Goal: Information Seeking & Learning: Understand process/instructions

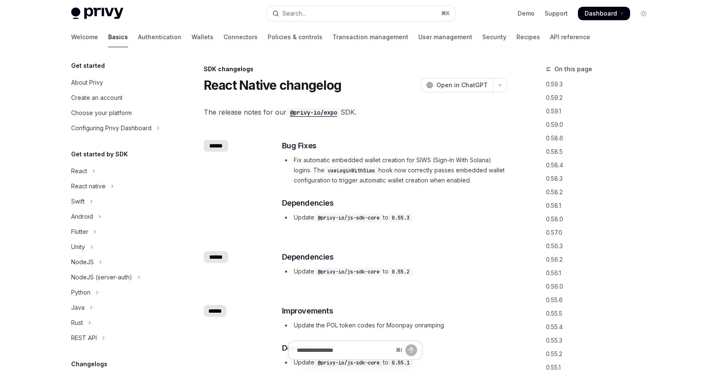
scroll to position [203, 0]
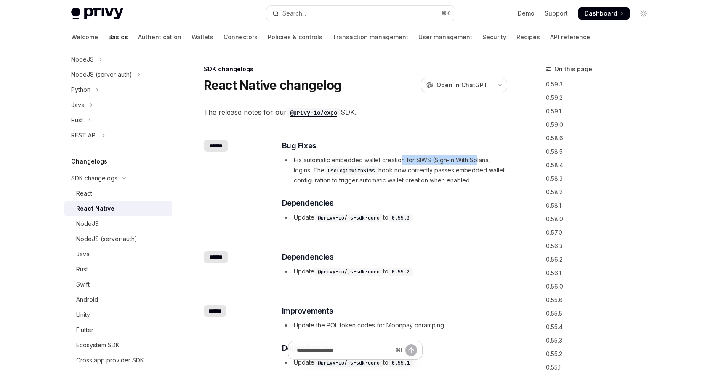
drag, startPoint x: 403, startPoint y: 159, endPoint x: 477, endPoint y: 159, distance: 74.1
click at [477, 159] on li "Fix automatic embedded wallet creation for SIWS (Sign-In With Solana) logins. T…" at bounding box center [394, 170] width 224 height 30
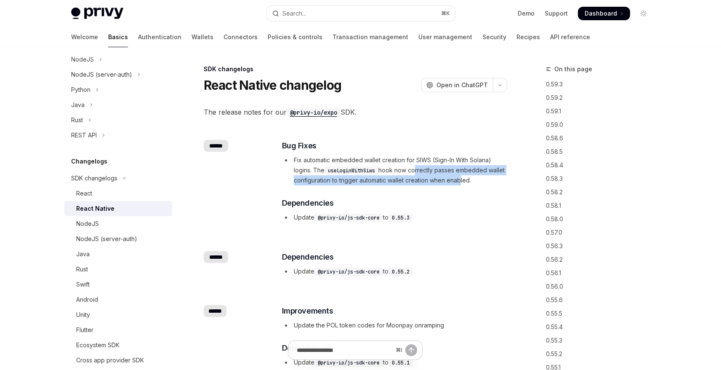
drag, startPoint x: 414, startPoint y: 170, endPoint x: 475, endPoint y: 177, distance: 61.1
click at [475, 177] on li "Fix automatic embedded wallet creation for SIWS (Sign-In With Solana) logins. T…" at bounding box center [394, 170] width 224 height 30
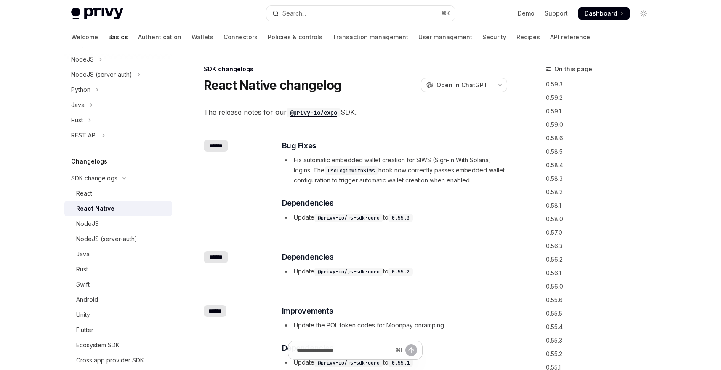
click at [475, 210] on div "​ Bug Fixes Fix automatic embedded wallet creation for SIWS (Sign-In With Solan…" at bounding box center [394, 181] width 224 height 83
drag, startPoint x: 493, startPoint y: 179, endPoint x: 290, endPoint y: 160, distance: 204.3
click at [290, 160] on li "Fix automatic embedded wallet creation for SIWS (Sign-In With Solana) logins. T…" at bounding box center [394, 170] width 224 height 30
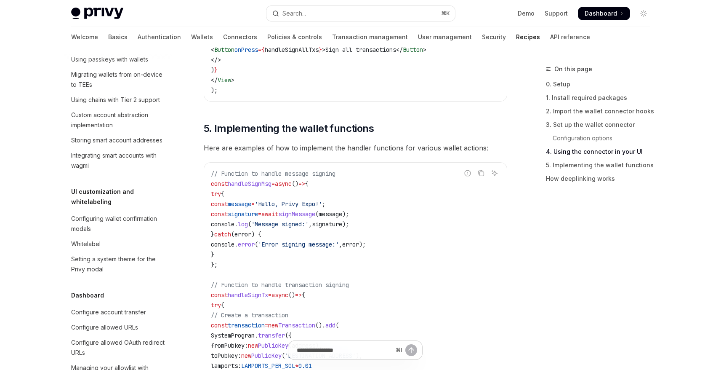
scroll to position [238, 0]
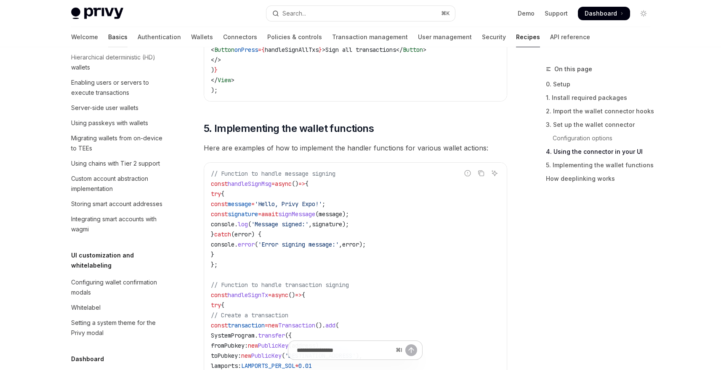
click at [108, 37] on link "Basics" at bounding box center [117, 37] width 19 height 20
type textarea "*"
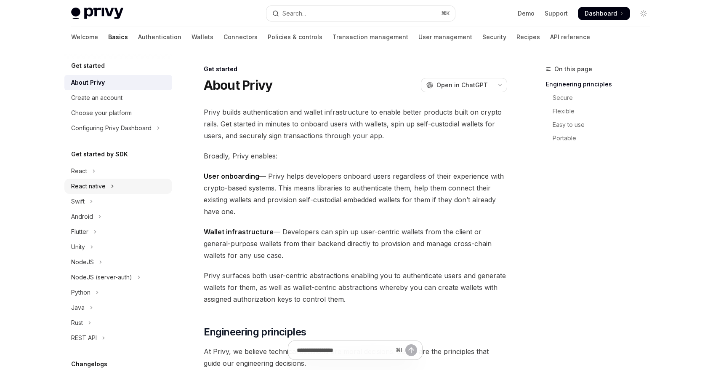
click at [115, 187] on button "React native" at bounding box center [118, 186] width 108 height 15
click at [100, 201] on div "Installation" at bounding box center [90, 201] width 29 height 10
click at [108, 201] on div "Installation" at bounding box center [121, 201] width 91 height 10
click at [93, 215] on div "Setup" at bounding box center [121, 216] width 91 height 10
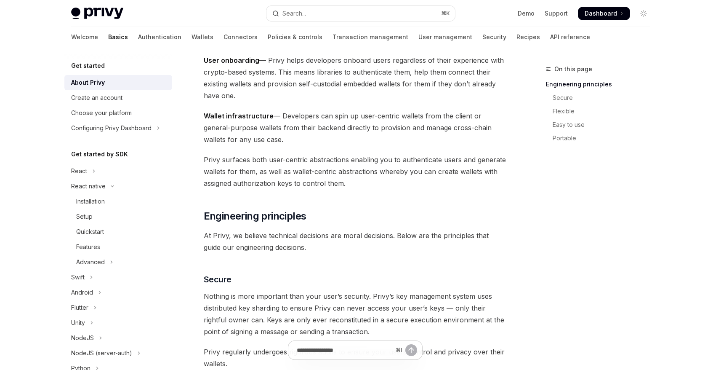
scroll to position [296, 0]
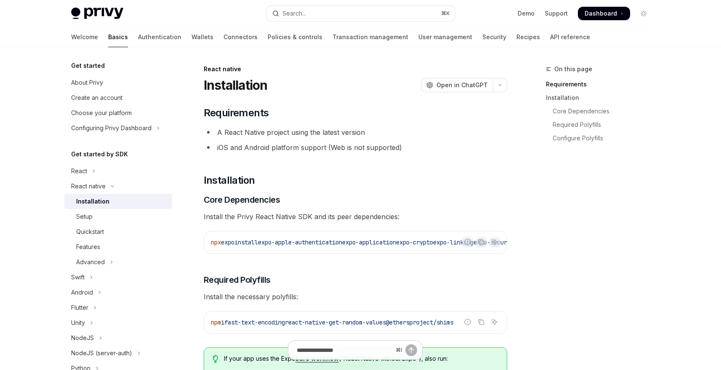
drag, startPoint x: 210, startPoint y: 243, endPoint x: 267, endPoint y: 245, distance: 56.9
click at [267, 245] on div "npx expo install expo-apple-authentication expo-application expo-crypto expo-li…" at bounding box center [355, 242] width 303 height 22
copy span "npx expo install"
click at [318, 17] on button "Search... ⌘ K" at bounding box center [361, 13] width 189 height 15
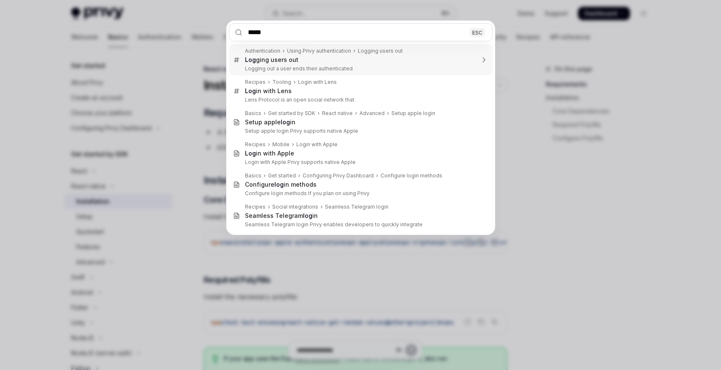
type input "******"
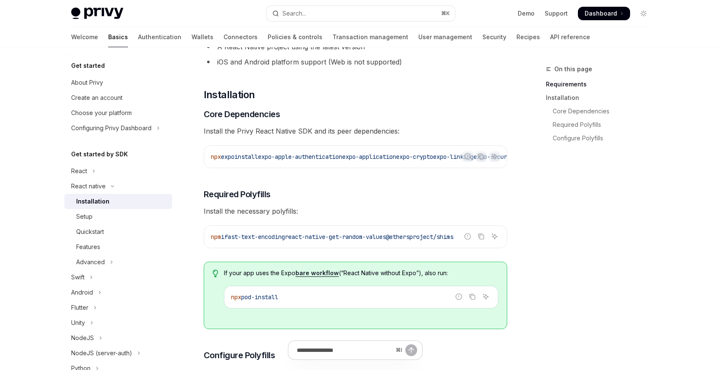
scroll to position [88, 0]
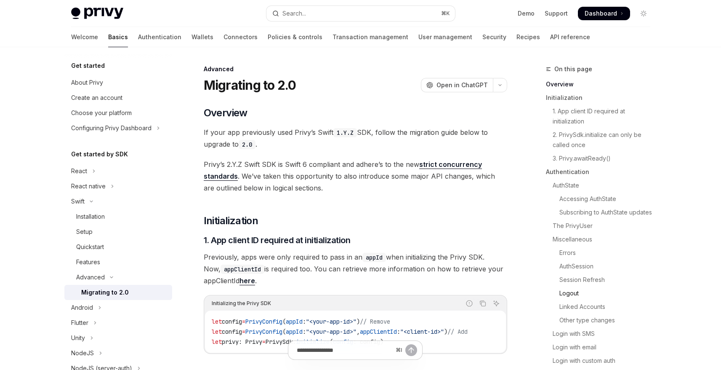
click at [576, 292] on link "Logout" at bounding box center [601, 292] width 111 height 13
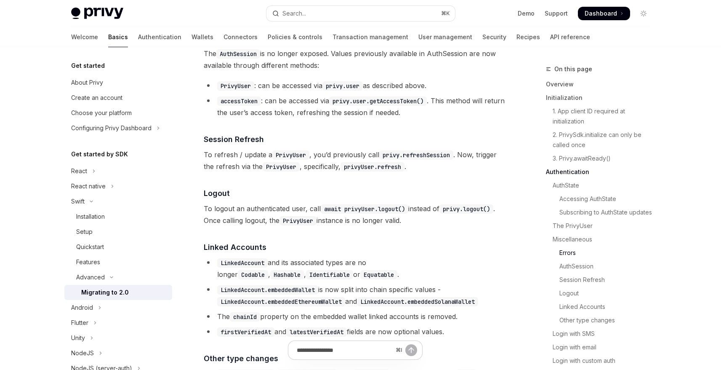
scroll to position [1557, 0]
